Goal: Task Accomplishment & Management: Use online tool/utility

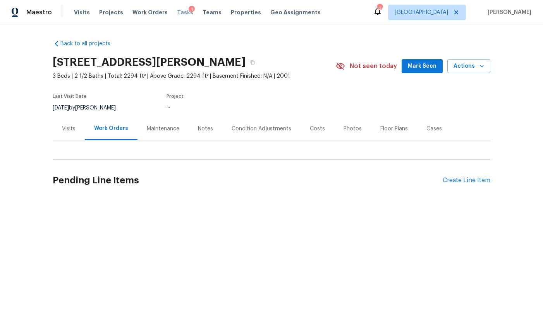
click at [177, 13] on span "Tasks" at bounding box center [185, 12] width 16 height 5
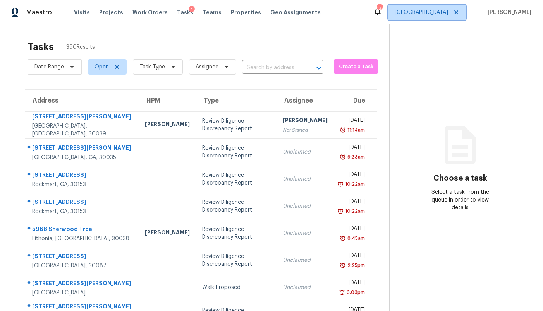
click at [437, 14] on span "Atlanta" at bounding box center [427, 12] width 78 height 15
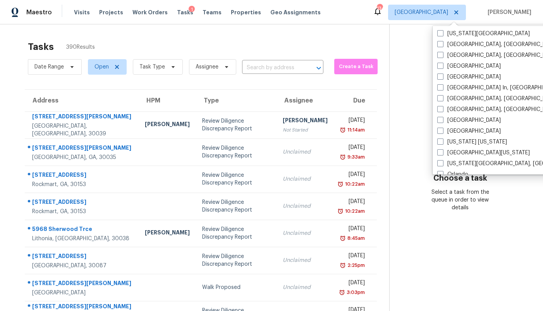
scroll to position [272, 0]
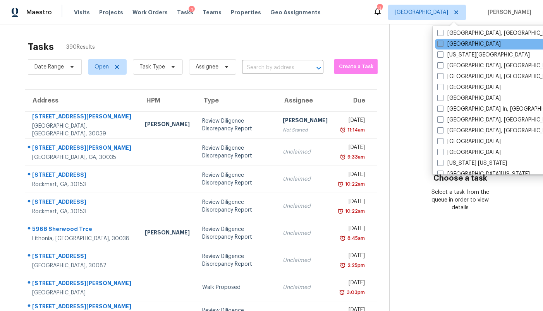
click at [475, 42] on label "[GEOGRAPHIC_DATA]" at bounding box center [468, 44] width 63 height 8
click at [442, 42] on input "[GEOGRAPHIC_DATA]" at bounding box center [439, 42] width 5 height 5
checkbox input "true"
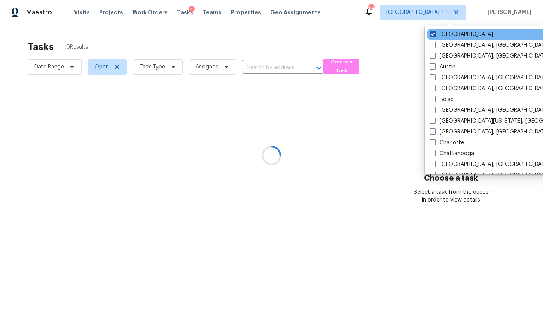
click at [455, 34] on label "[GEOGRAPHIC_DATA]" at bounding box center [460, 35] width 63 height 8
click at [434, 34] on input "[GEOGRAPHIC_DATA]" at bounding box center [431, 33] width 5 height 5
checkbox input "false"
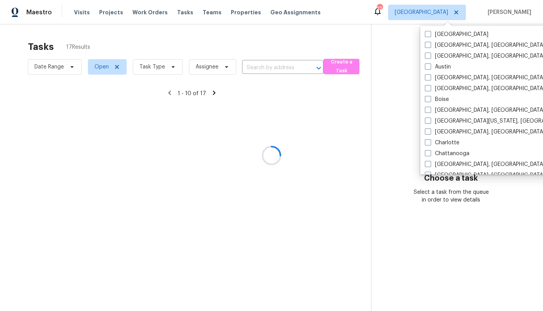
click at [378, 55] on div at bounding box center [271, 155] width 543 height 311
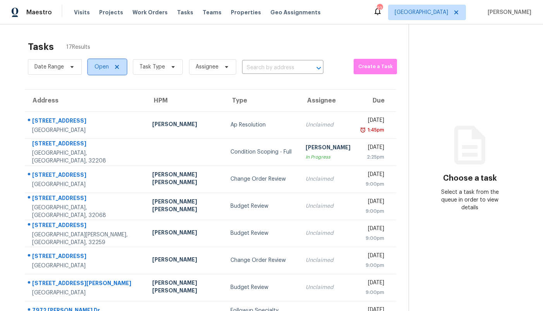
click at [98, 69] on span "Open" at bounding box center [101, 67] width 14 height 8
click at [112, 101] on label "Closed" at bounding box center [106, 100] width 28 height 8
click at [97, 101] on input "Closed" at bounding box center [94, 98] width 5 height 5
checkbox input "true"
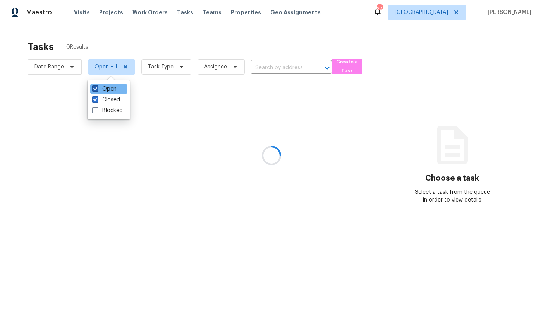
click at [110, 87] on label "Open" at bounding box center [104, 89] width 24 height 8
click at [97, 87] on input "Open" at bounding box center [94, 87] width 5 height 5
checkbox input "false"
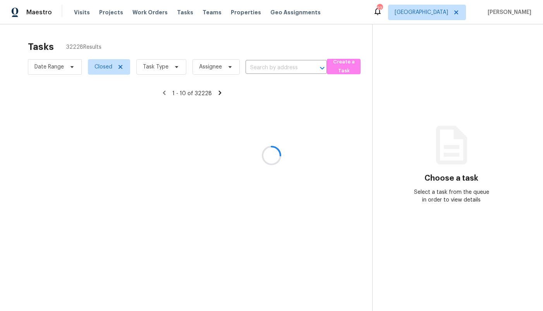
click at [270, 69] on div at bounding box center [271, 155] width 543 height 311
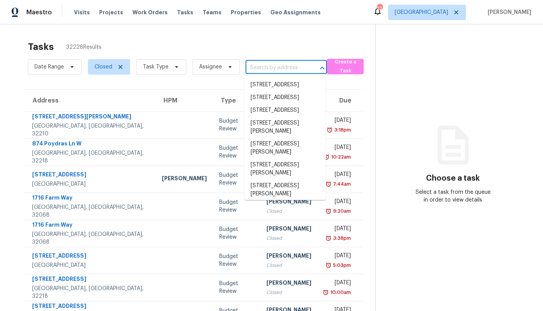
click at [270, 69] on input "text" at bounding box center [275, 68] width 60 height 12
paste input "12315 Twin Sands Trl W, Jacksonville, FL 32246"
type input "12315 Twin Sands Trl W, Jacksonville, FL 32246"
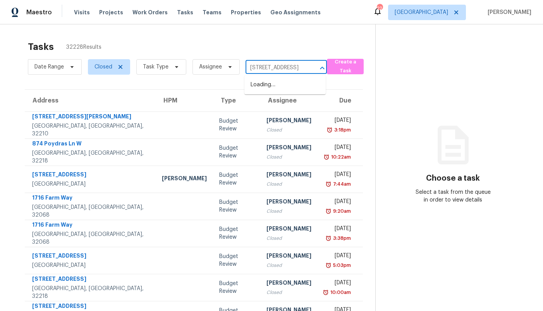
scroll to position [0, 62]
click at [270, 88] on li "12315 Twin Sands Trl W, Jacksonville, FL 32246" at bounding box center [284, 85] width 81 height 13
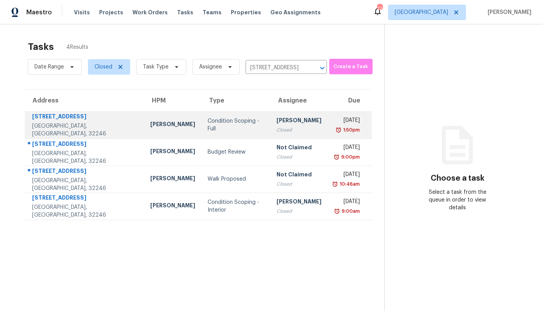
click at [201, 130] on td "Condition Scoping - Full" at bounding box center [235, 125] width 69 height 27
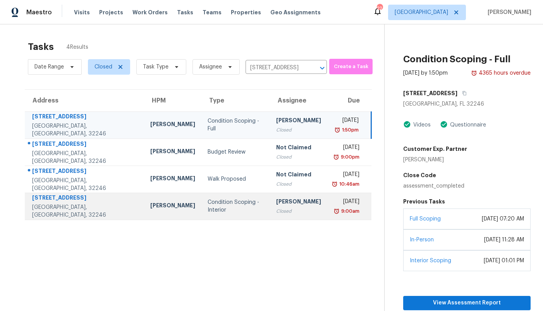
click at [208, 204] on div "Condition Scoping - Interior" at bounding box center [236, 206] width 56 height 15
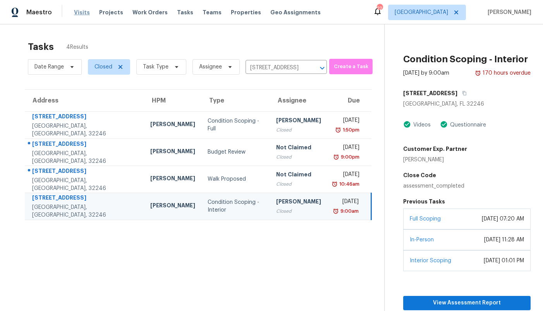
click at [79, 14] on span "Visits" at bounding box center [82, 13] width 16 height 8
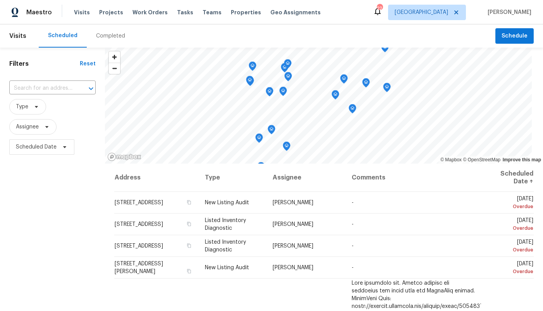
click at [109, 35] on div "Completed" at bounding box center [110, 36] width 29 height 8
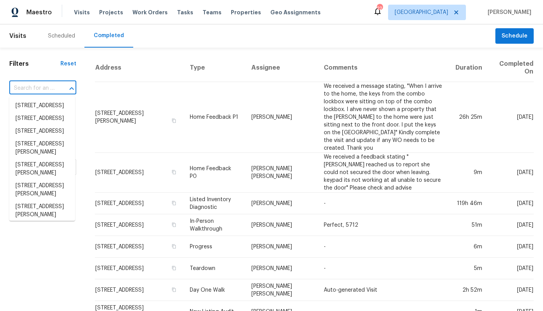
click at [52, 91] on input "text" at bounding box center [31, 88] width 45 height 12
paste input "12315 Twin Sands Trl W, Jacksonville, FL 32246"
type input "12315 Twin Sands Trl W, Jacksonville, FL 32246"
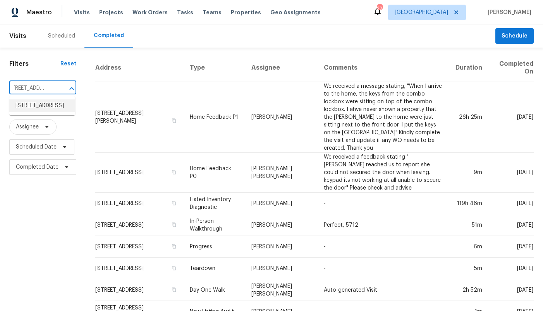
click at [46, 107] on li "12315 Twin Sands Trl W, Jacksonville, FL 32246" at bounding box center [42, 106] width 66 height 13
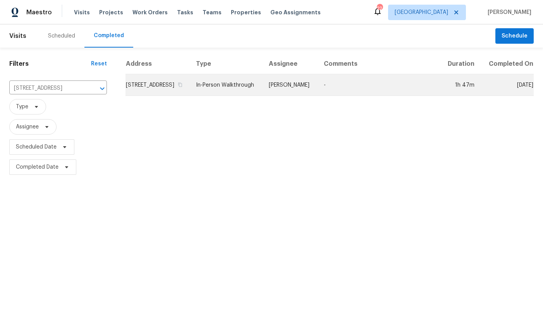
click at [154, 92] on td "12315 Twin Sands Trl W, Jacksonville, FL 32246" at bounding box center [157, 85] width 64 height 22
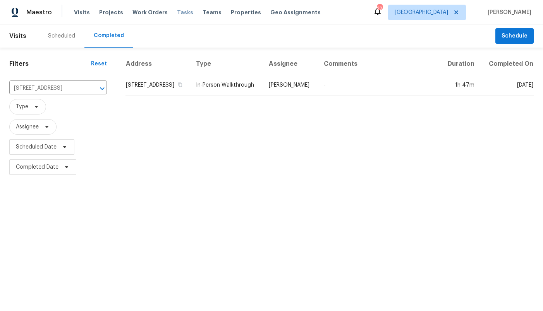
click at [179, 14] on span "Tasks" at bounding box center [185, 12] width 16 height 5
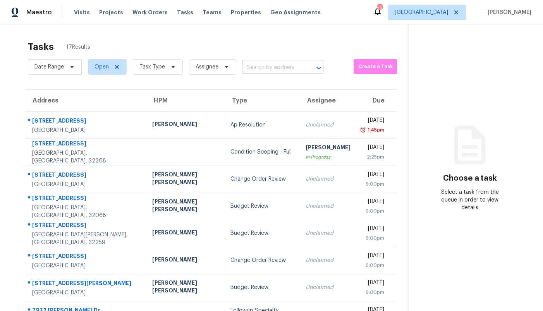
click at [297, 68] on input "text" at bounding box center [272, 68] width 60 height 12
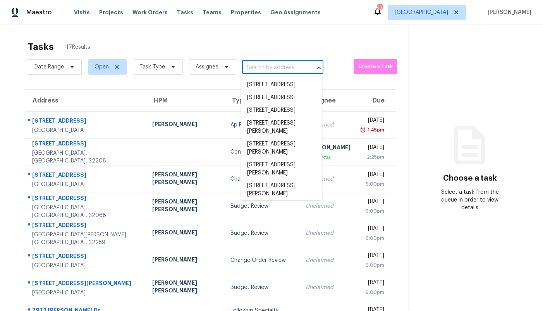
paste input "12315 Twin Sands Trl W, Jacksonville, FL 32246"
type input "12315 Twin Sands Trl W, Jacksonville, FL 32246"
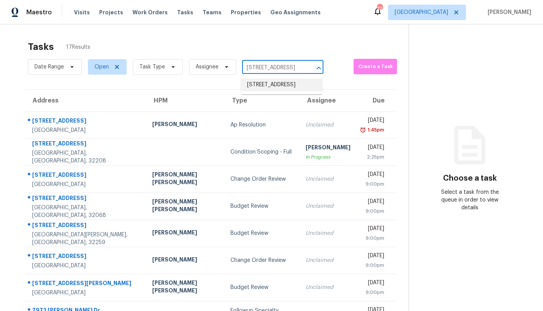
click at [280, 86] on li "12315 Twin Sands Trl W, Jacksonville, FL 32246" at bounding box center [281, 85] width 81 height 13
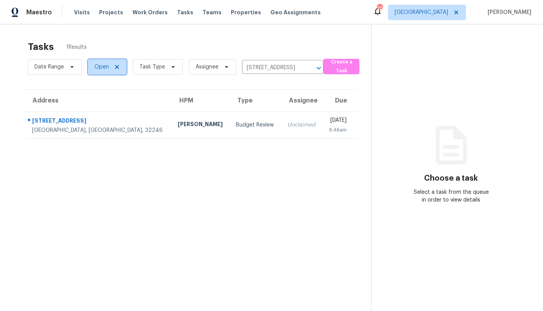
click at [103, 70] on span "Open" at bounding box center [101, 67] width 14 height 8
click at [112, 97] on label "Closed" at bounding box center [106, 100] width 28 height 8
click at [97, 97] on input "Closed" at bounding box center [94, 98] width 5 height 5
checkbox input "true"
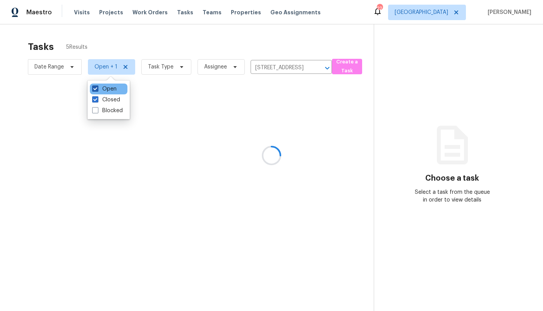
click at [108, 88] on label "Open" at bounding box center [104, 89] width 24 height 8
click at [97, 88] on input "Open" at bounding box center [94, 87] width 5 height 5
checkbox input "false"
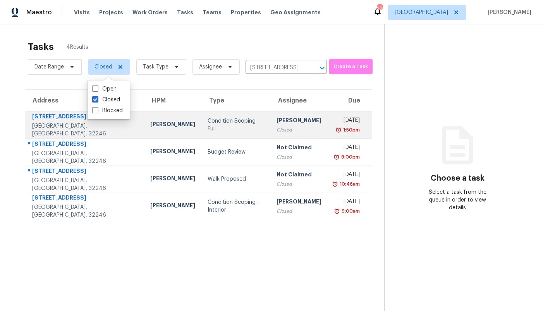
click at [208, 125] on div "Condition Scoping - Full" at bounding box center [236, 124] width 57 height 15
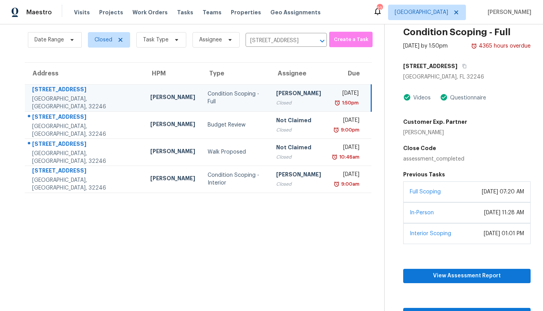
scroll to position [38, 0]
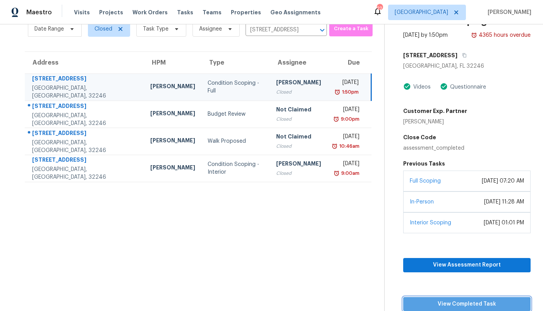
click at [444, 306] on span "View Completed Task" at bounding box center [466, 305] width 115 height 10
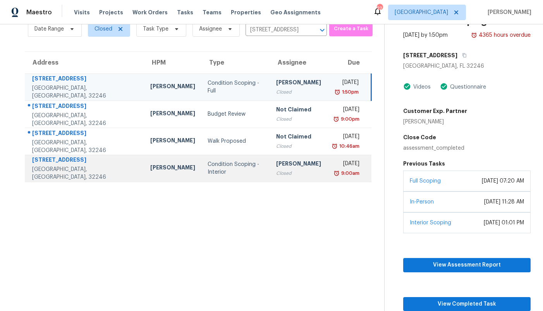
click at [208, 173] on div "Condition Scoping - Interior" at bounding box center [236, 168] width 56 height 15
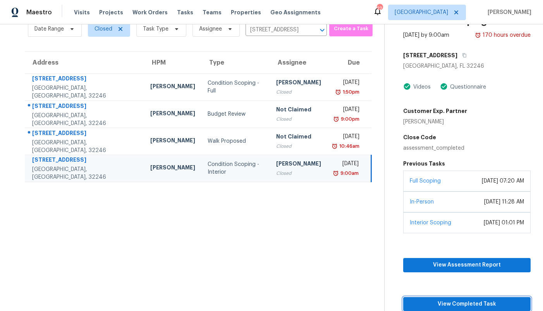
click at [427, 302] on span "View Completed Task" at bounding box center [466, 305] width 115 height 10
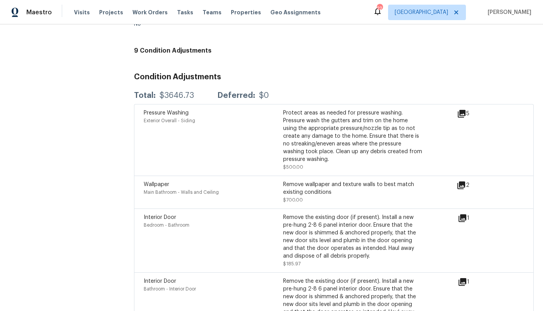
scroll to position [1824, 0]
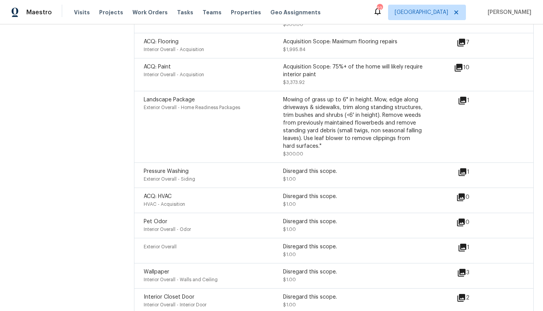
scroll to position [1374, 0]
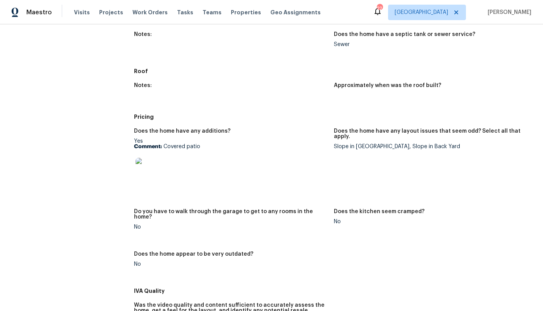
scroll to position [311, 0]
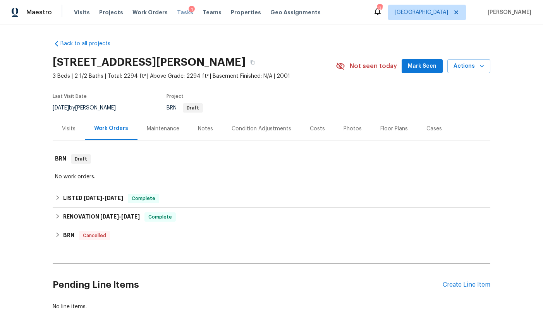
click at [177, 10] on span "Tasks" at bounding box center [185, 12] width 16 height 5
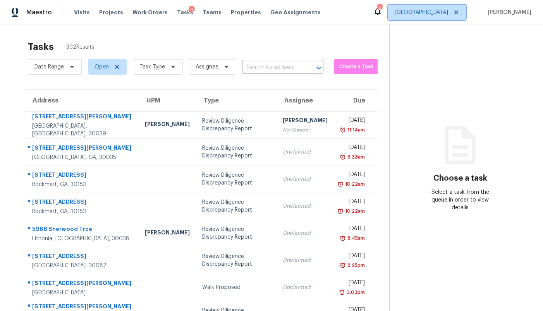
click at [443, 9] on span "[GEOGRAPHIC_DATA]" at bounding box center [421, 13] width 53 height 8
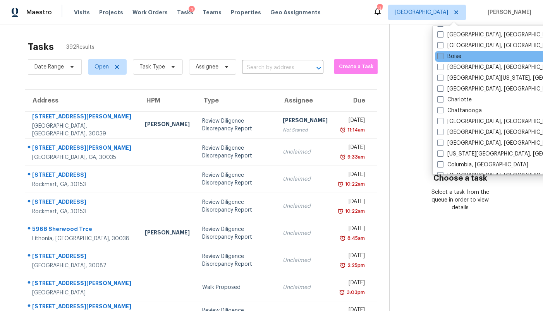
scroll to position [48, 0]
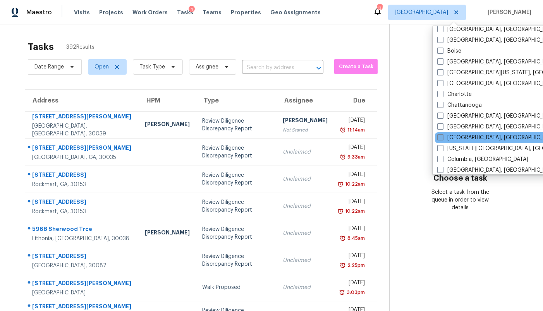
click at [465, 137] on label "[GEOGRAPHIC_DATA], [GEOGRAPHIC_DATA]" at bounding box center [497, 138] width 120 height 8
click at [442, 137] on input "[GEOGRAPHIC_DATA], [GEOGRAPHIC_DATA]" at bounding box center [439, 136] width 5 height 5
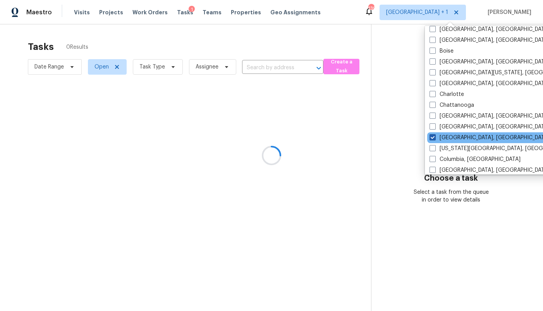
click at [465, 137] on label "[GEOGRAPHIC_DATA], [GEOGRAPHIC_DATA]" at bounding box center [489, 138] width 120 height 8
click at [434, 137] on input "[GEOGRAPHIC_DATA], [GEOGRAPHIC_DATA]" at bounding box center [431, 136] width 5 height 5
checkbox input "false"
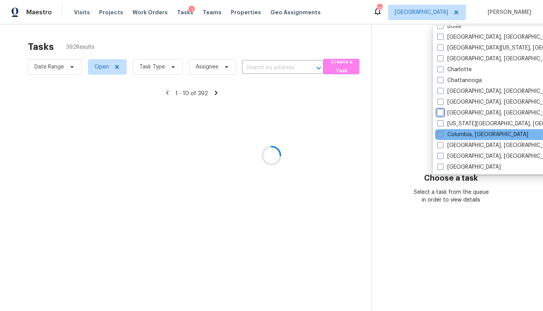
scroll to position [77, 0]
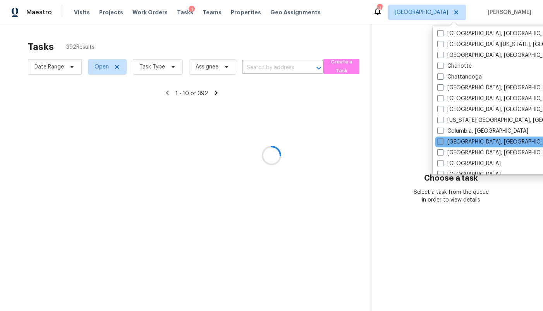
click at [464, 141] on label "[GEOGRAPHIC_DATA], [GEOGRAPHIC_DATA]" at bounding box center [497, 142] width 120 height 8
click at [442, 141] on input "[GEOGRAPHIC_DATA], [GEOGRAPHIC_DATA]" at bounding box center [439, 140] width 5 height 5
checkbox input "true"
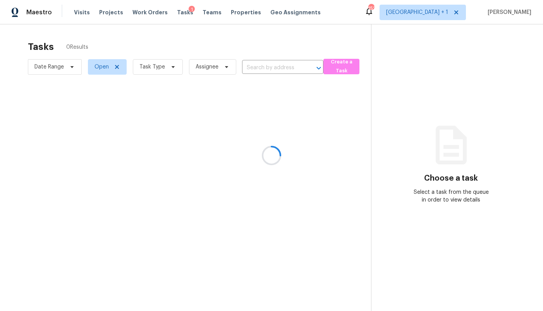
click at [355, 36] on div at bounding box center [271, 155] width 543 height 311
click at [345, 66] on div at bounding box center [271, 155] width 543 height 311
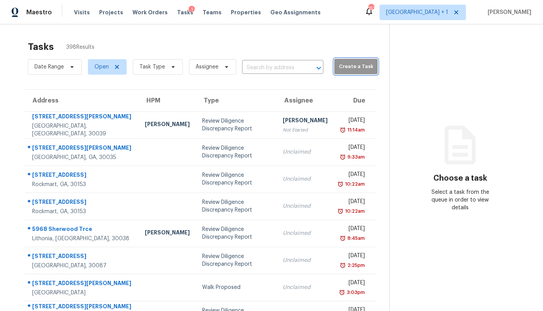
click at [342, 67] on span "Create a Task" at bounding box center [356, 66] width 36 height 9
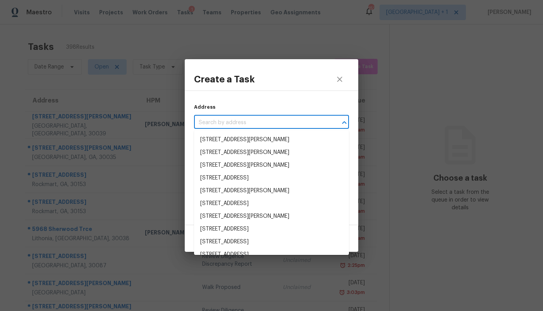
click at [266, 124] on input "text" at bounding box center [260, 123] width 133 height 12
paste input "[STREET_ADDRESS][PERSON_NAME][US_STATE]"
type input "[STREET_ADDRESS][PERSON_NAME][US_STATE]"
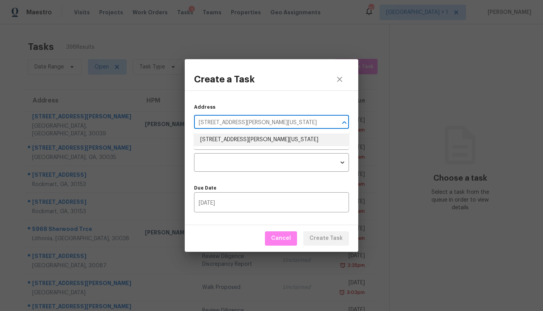
click at [258, 139] on li "[STREET_ADDRESS][PERSON_NAME][US_STATE]" at bounding box center [271, 140] width 155 height 13
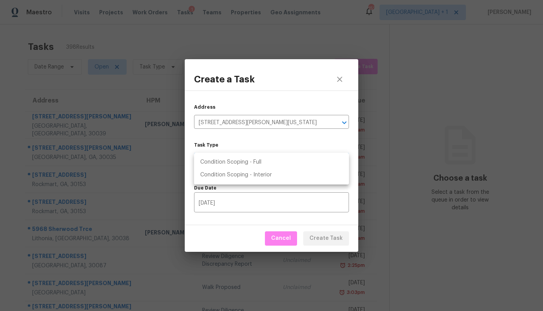
click at [257, 162] on body "Maestro Visits Projects Work Orders Tasks 1 Teams Properties Geo Assignments 15…" at bounding box center [271, 155] width 543 height 311
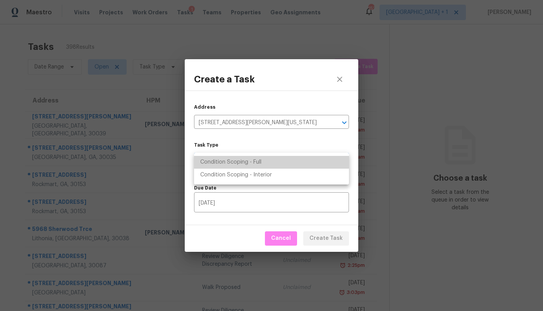
click at [257, 162] on li "Condition Scoping - Full" at bounding box center [271, 162] width 155 height 13
type input "virtual_full_assessment"
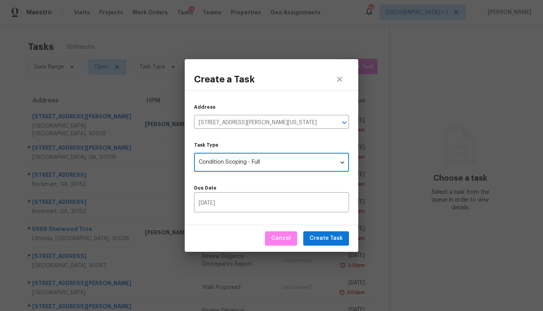
click at [308, 184] on div "Due Date [DATE] ​" at bounding box center [271, 195] width 155 height 34
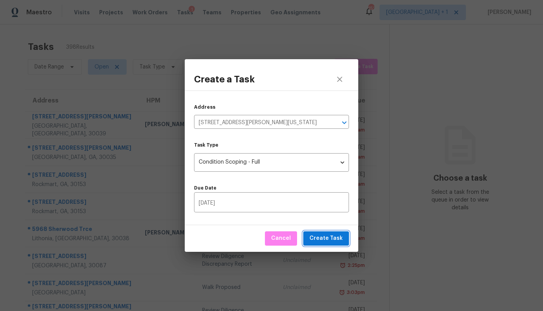
click at [335, 241] on span "Create Task" at bounding box center [325, 239] width 33 height 10
